Goal: Information Seeking & Learning: Learn about a topic

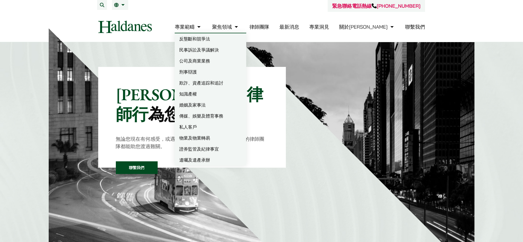
click at [215, 110] on link "婚姻及家事法" at bounding box center [211, 104] width 72 height 11
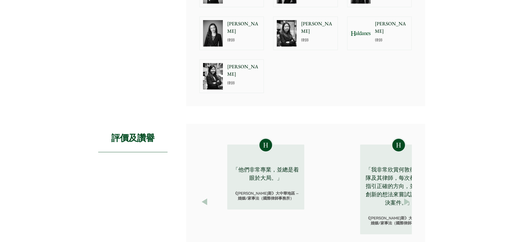
scroll to position [585, 0]
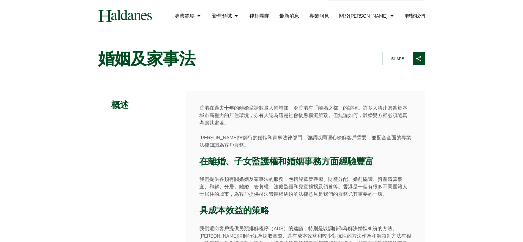
scroll to position [0, 0]
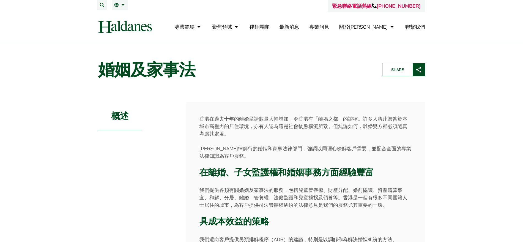
click at [316, 137] on p "香港在過去十年的離婚呈請數量大幅增加，令香港有「離婚之都」的謔稱。許多人將此歸咎於本城市高壓力的居住環境，亦有人認為這是社會物慾橫流所致。但無論如何，離婚雙方…" at bounding box center [305, 126] width 212 height 22
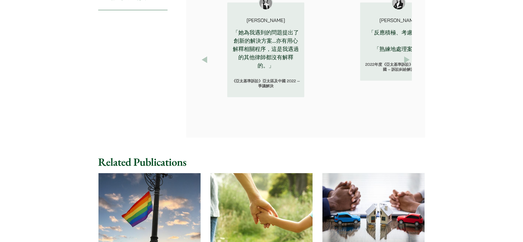
scroll to position [550, 0]
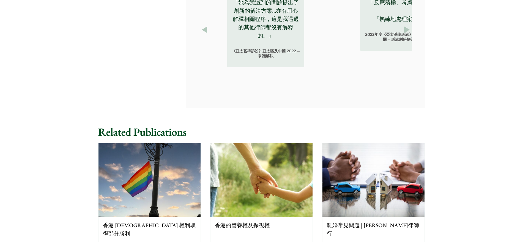
click at [412, 35] on button "Next" at bounding box center [407, 30] width 10 height 10
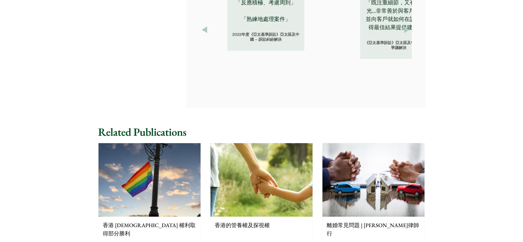
click at [412, 35] on button "Next" at bounding box center [407, 30] width 10 height 10
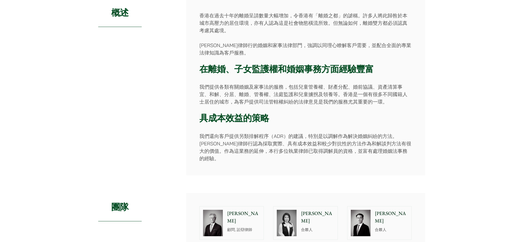
scroll to position [0, 0]
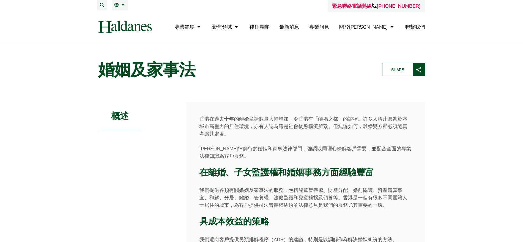
click at [304, 137] on p "香港在過去十年的離婚呈請數量大幅增加，令香港有「離婚之都」的謔稱。許多人將此歸咎於本城市高壓力的居住環境，亦有人認為這是社會物慾橫流所致。但無論如何，離婚雙方…" at bounding box center [305, 126] width 212 height 22
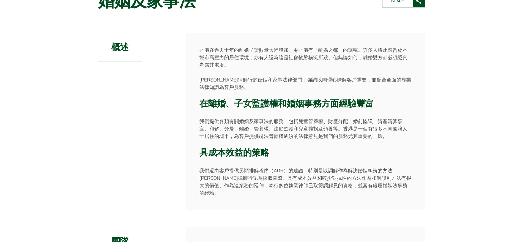
click at [314, 109] on h3 "在離婚、子女監護權和婚姻事務方面經驗豐富" at bounding box center [305, 103] width 212 height 10
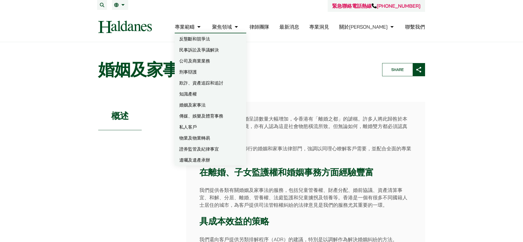
click at [356, 137] on p "香港在過去十年的離婚呈請數量大幅增加，令香港有「離婚之都」的謔稱。許多人將此歸咎於本城市高壓力的居住環境，亦有人認為這是社會物慾橫流所致。但無論如何，離婚雙方…" at bounding box center [305, 126] width 212 height 22
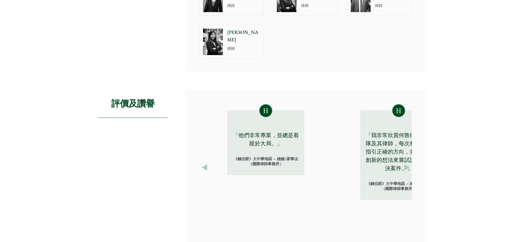
scroll to position [378, 0]
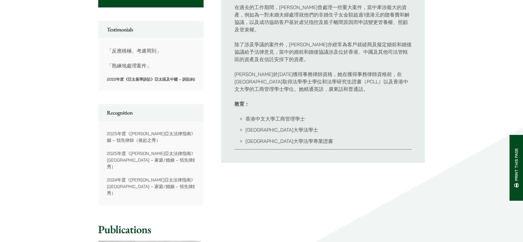
scroll to position [275, 0]
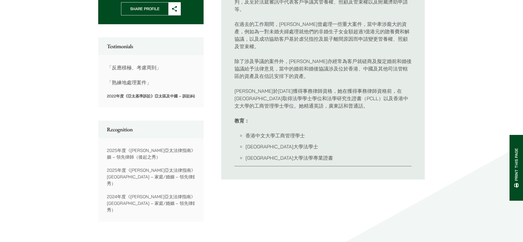
click at [375, 50] on p "在過去的工作期間，[PERSON_NAME]曾處理一些重大案件，當中牽涉龐大的資產，例如為一對未婚夫婦處理就他們的非婚生子女金額超過1億港元的贍養費和解協議，…" at bounding box center [322, 35] width 177 height 30
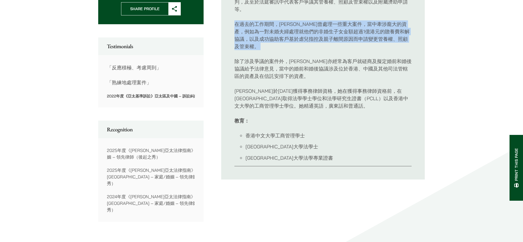
click at [375, 50] on p "在過去的工作期間，[PERSON_NAME]曾處理一些重大案件，當中牽涉龐大的資產，例如為一對未婚夫婦處理就他們的非婚生子女金額超過1億港元的贍養費和解協議，…" at bounding box center [322, 35] width 177 height 30
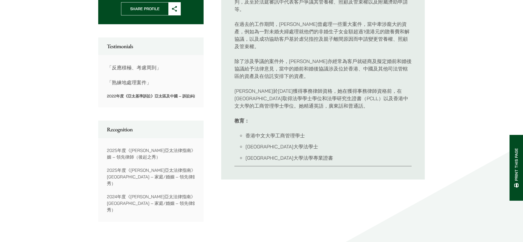
click at [378, 80] on p "除了涉及爭議的案件外，[PERSON_NAME]亦經常為客戶就磋商及擬定婚前和婚後協議給予法律意見，當中的婚前和婚後協議涉及位於香港、中國及其他司法管轄區的資…" at bounding box center [322, 68] width 177 height 22
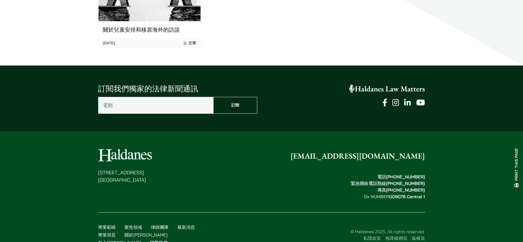
scroll to position [378, 0]
